Goal: Find specific page/section: Find specific page/section

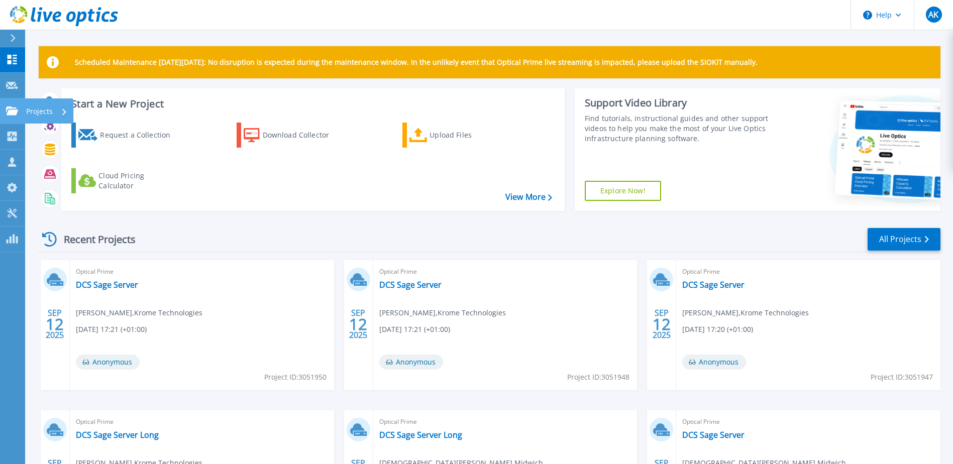
click at [13, 112] on icon at bounding box center [12, 110] width 12 height 9
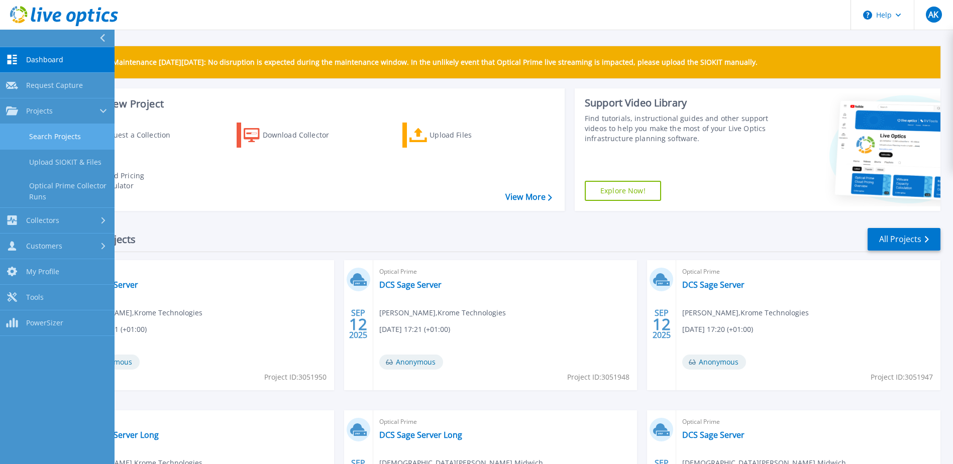
click at [67, 135] on link "Search Projects" at bounding box center [57, 137] width 115 height 26
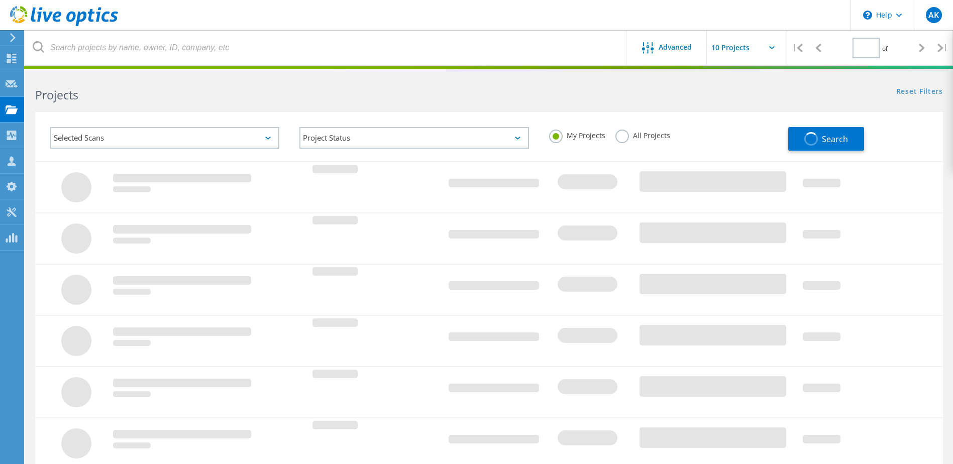
type input "1"
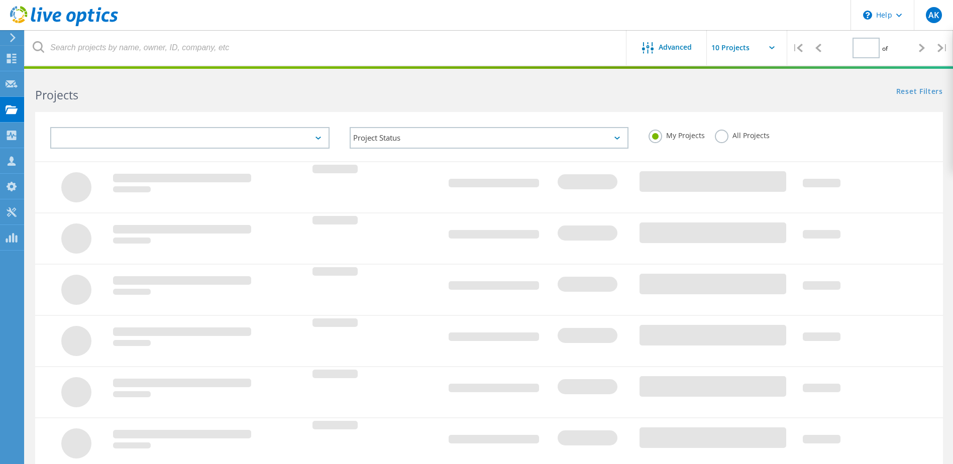
type input "1"
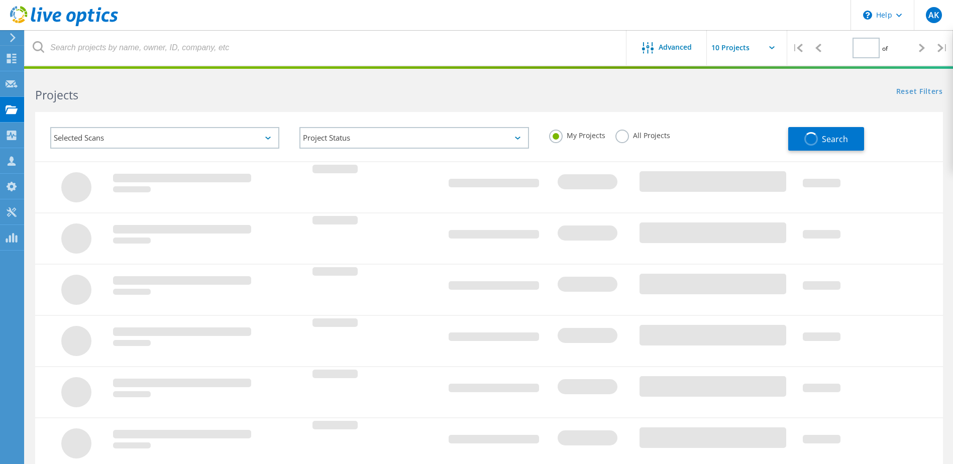
type input "1"
